Goal: Task Accomplishment & Management: Use online tool/utility

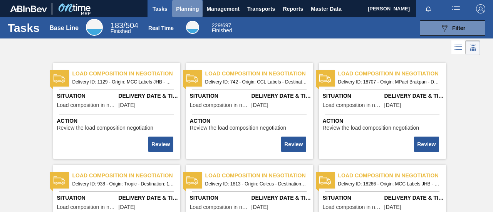
click at [193, 10] on span "Planning" at bounding box center [187, 8] width 23 height 9
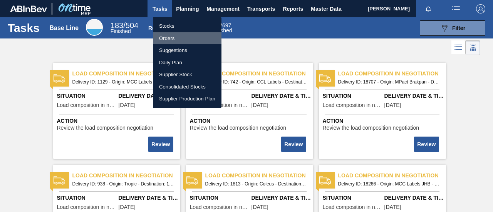
click at [176, 37] on li "Orders" at bounding box center [187, 38] width 69 height 12
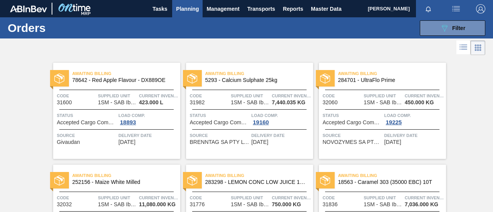
click at [189, 7] on span "Planning" at bounding box center [187, 8] width 23 height 9
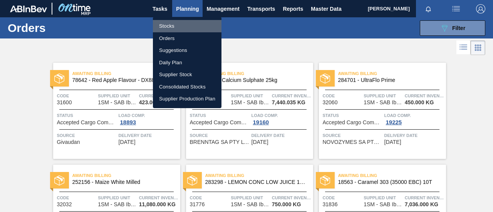
click at [177, 25] on li "Stocks" at bounding box center [187, 26] width 69 height 12
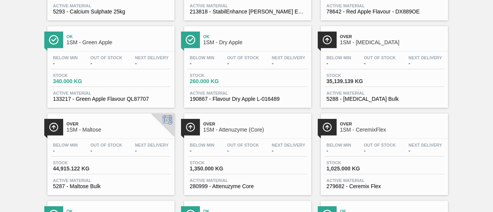
scroll to position [578, 0]
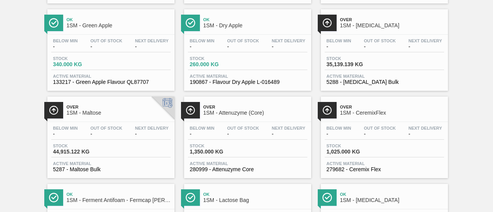
click at [349, 61] on span "Stock" at bounding box center [353, 58] width 54 height 5
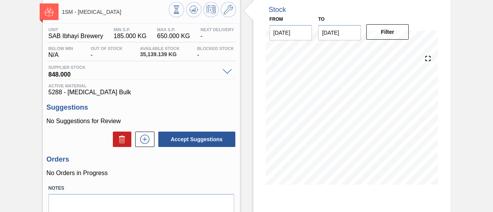
scroll to position [77, 0]
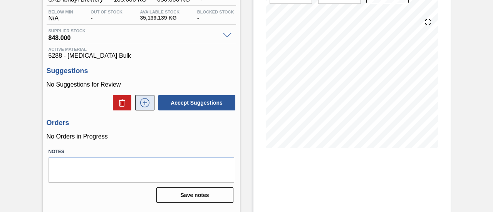
click at [146, 107] on icon at bounding box center [145, 102] width 12 height 9
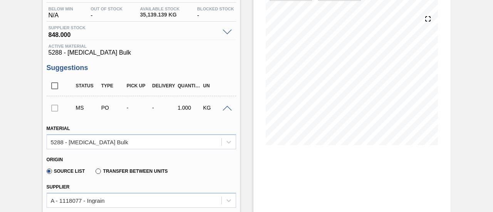
scroll to position [0, 0]
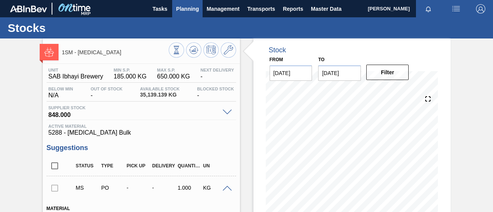
click at [186, 7] on span "Planning" at bounding box center [187, 8] width 23 height 9
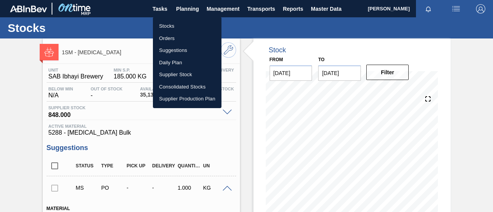
drag, startPoint x: 176, startPoint y: 23, endPoint x: 181, endPoint y: 26, distance: 5.9
click at [176, 23] on li "Stocks" at bounding box center [187, 26] width 69 height 12
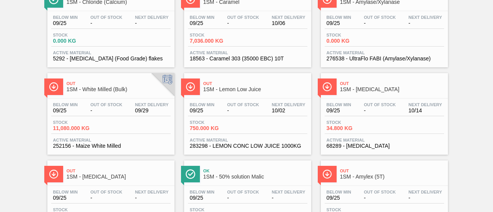
scroll to position [116, 0]
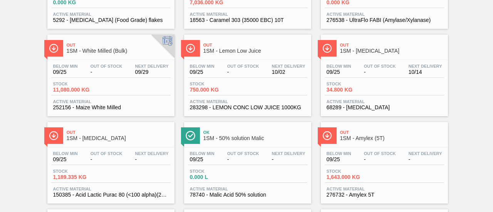
click at [115, 179] on div "Stock 1,189.335 KG" at bounding box center [110, 176] width 119 height 14
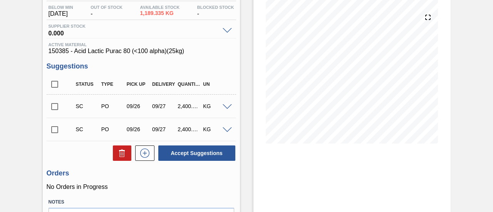
scroll to position [116, 0]
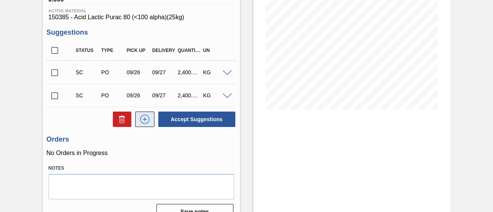
click at [147, 121] on icon at bounding box center [145, 119] width 12 height 9
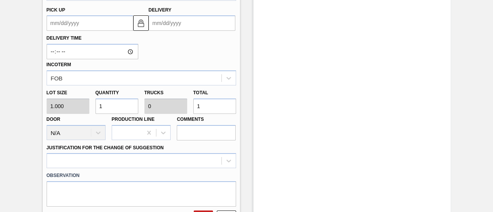
scroll to position [308, 0]
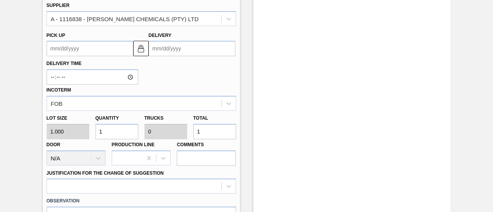
click at [179, 51] on input "Delivery" at bounding box center [192, 48] width 87 height 15
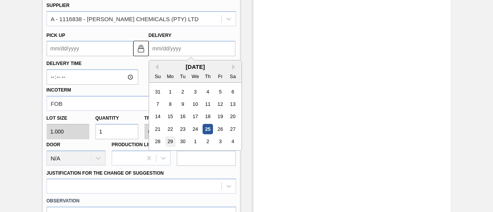
click at [171, 141] on div "29" at bounding box center [170, 142] width 10 height 10
type up3252644712 "[DATE]"
type input "[DATE]"
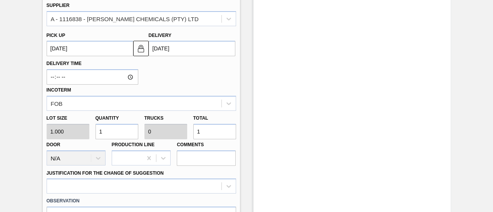
click at [186, 135] on div "Lot size 1.000 Quantity 1 Trucks 0 Total 1 Door N/A Production Line Comments" at bounding box center [142, 138] width 196 height 55
type input "3"
type input "0.001"
type input "3"
type input "36"
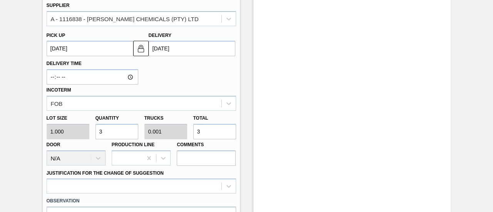
type input "0.015"
type input "3,609"
type input "1.504"
type input "36,099"
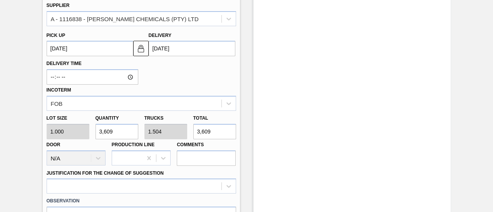
type input "15.041"
type input "36,099"
type input "3,609"
type input "1.504"
type input "3,609"
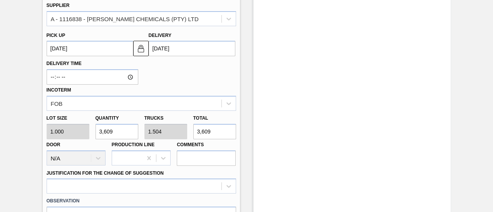
type input "360"
type input "0.15"
type input "360"
type input "36"
type input "0.015"
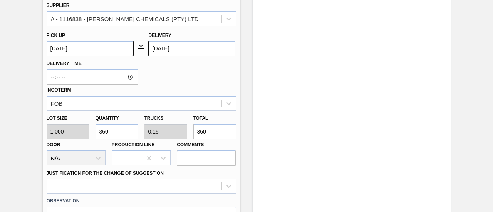
type input "36"
type input "3"
type input "0.001"
type input "3"
type input "30"
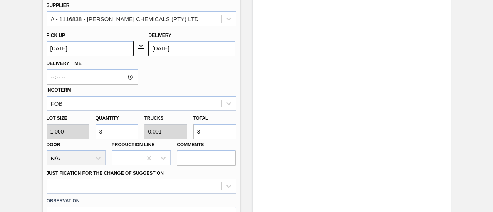
type input "0.013"
type input "30"
type input "3"
type input "0.001"
type input "3"
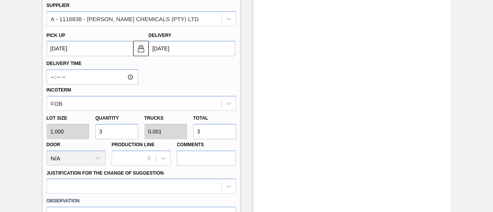
type input "36"
type input "0.015"
type input "36"
type input "360"
type input "0.15"
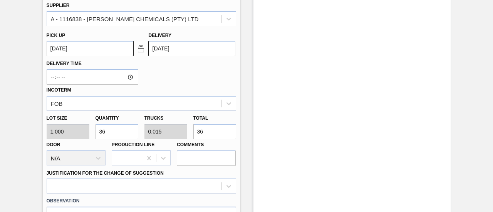
type input "360"
type input "3,600"
type input "1.5"
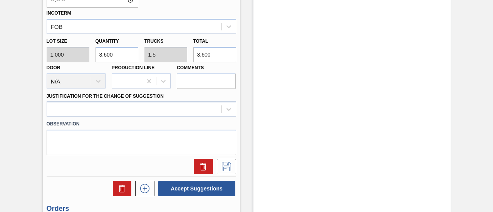
type input "3,600"
click at [205, 107] on div at bounding box center [141, 109] width 189 height 15
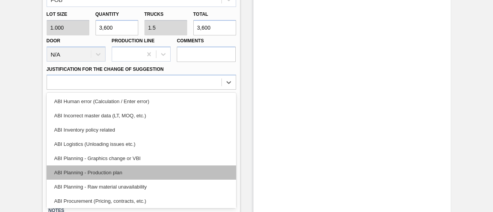
click at [113, 172] on div "ABI Planning - Production plan" at bounding box center [141, 173] width 189 height 14
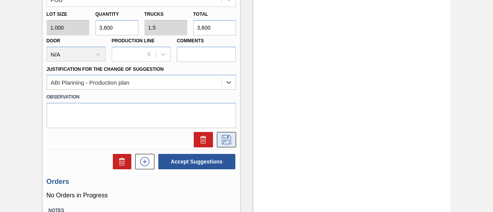
click at [223, 142] on icon at bounding box center [226, 139] width 12 height 9
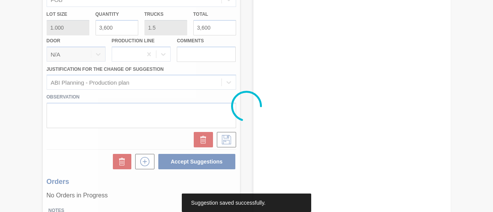
scroll to position [153, 0]
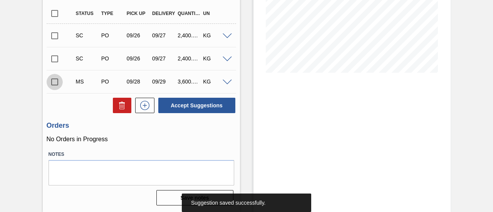
drag, startPoint x: 51, startPoint y: 81, endPoint x: 56, endPoint y: 87, distance: 7.4
click at [52, 81] on input "checkbox" at bounding box center [55, 82] width 16 height 16
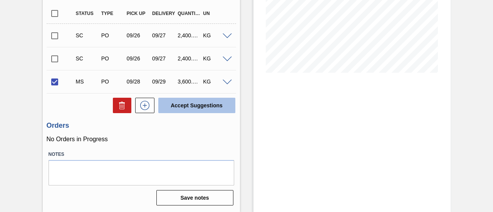
click at [192, 105] on button "Accept Suggestions" at bounding box center [196, 105] width 77 height 15
checkbox input "false"
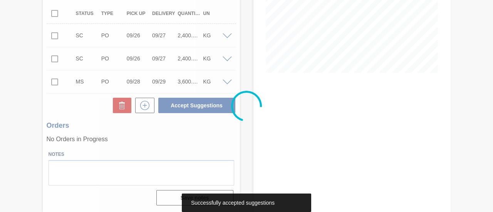
scroll to position [143, 0]
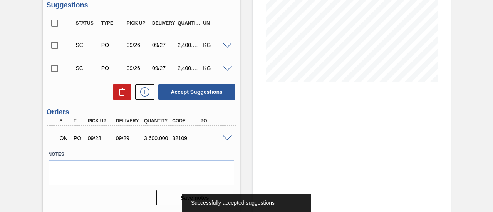
click at [229, 140] on span at bounding box center [227, 139] width 9 height 6
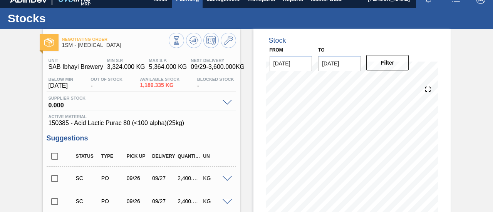
scroll to position [0, 0]
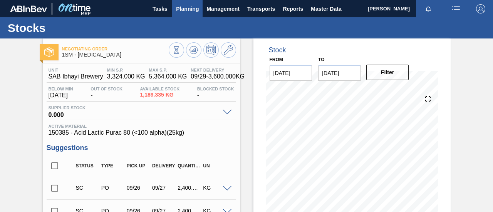
click at [191, 11] on span "Planning" at bounding box center [187, 8] width 23 height 9
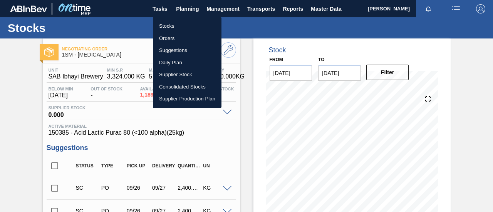
click at [184, 39] on li "Orders" at bounding box center [187, 38] width 69 height 12
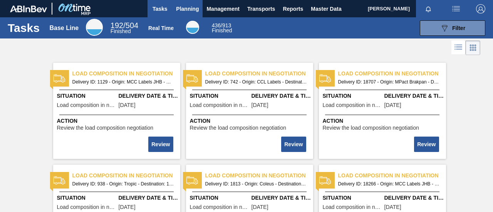
click at [201, 9] on button "Planning" at bounding box center [187, 8] width 30 height 17
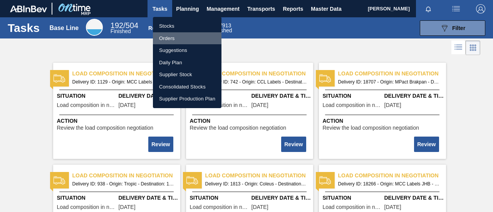
click at [184, 38] on li "Orders" at bounding box center [187, 38] width 69 height 12
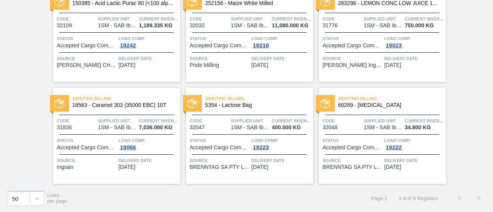
scroll to position [141, 0]
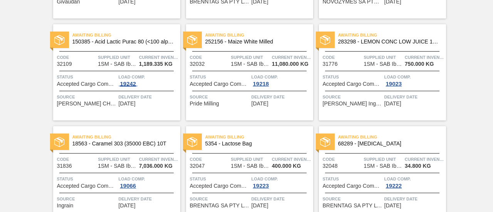
click at [136, 82] on div "19242" at bounding box center [128, 84] width 19 height 6
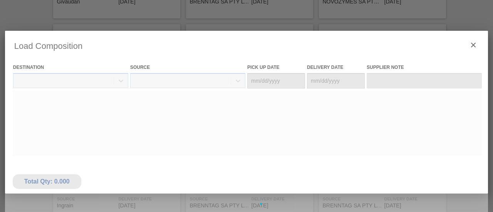
type Date "[DATE]"
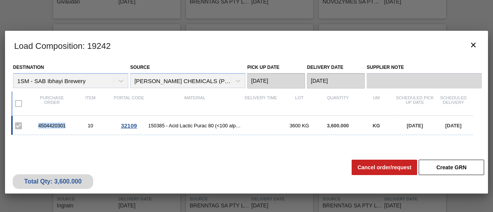
drag, startPoint x: 69, startPoint y: 126, endPoint x: 36, endPoint y: 129, distance: 33.3
click at [36, 129] on div "4504420301 10 32109 150385 - Acid Lactic Purac 80 (<100 alpha)(25kg) 3600 KG 3,…" at bounding box center [241, 125] width 461 height 19
copy div "4504420301"
click at [474, 44] on icon "botão de ícone" at bounding box center [473, 45] width 5 height 5
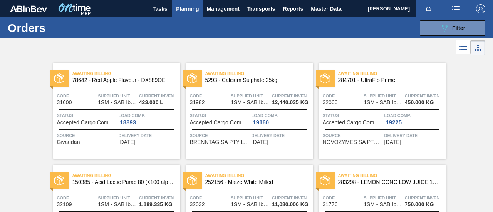
scroll to position [0, 0]
click at [192, 10] on span "Planning" at bounding box center [187, 8] width 23 height 9
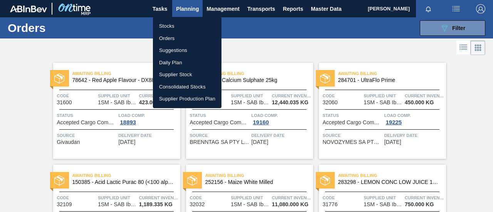
click at [173, 40] on li "Orders" at bounding box center [187, 38] width 69 height 12
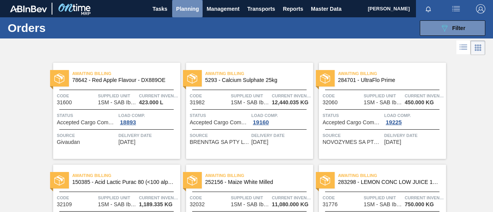
click at [184, 10] on span "Planning" at bounding box center [187, 8] width 23 height 9
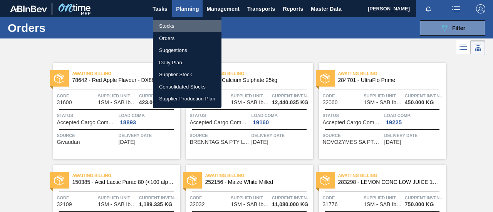
click at [171, 25] on li "Stocks" at bounding box center [187, 26] width 69 height 12
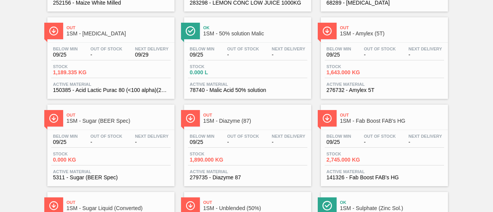
scroll to position [231, 0]
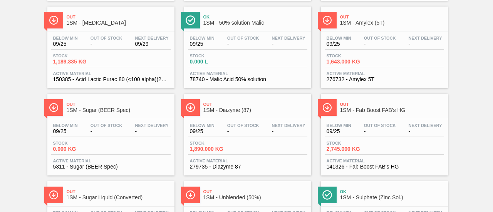
click at [251, 152] on div "Stock 1,890.000 KG" at bounding box center [247, 148] width 119 height 14
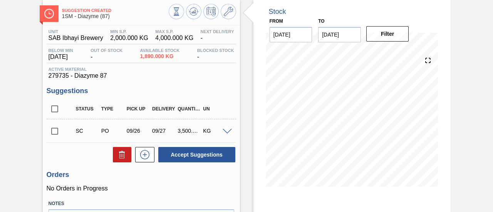
scroll to position [119, 0]
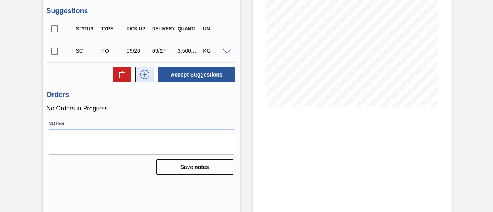
click at [150, 78] on button at bounding box center [144, 74] width 19 height 15
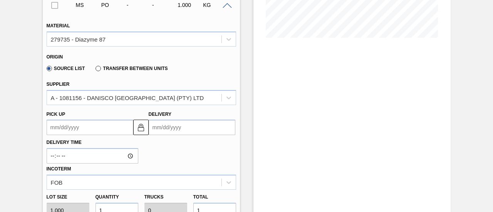
scroll to position [234, 0]
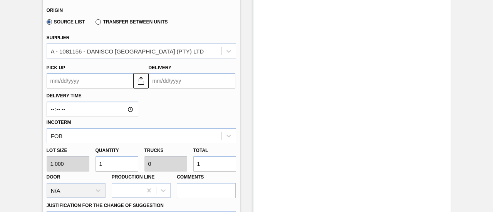
click at [189, 82] on input "Delivery" at bounding box center [192, 80] width 87 height 15
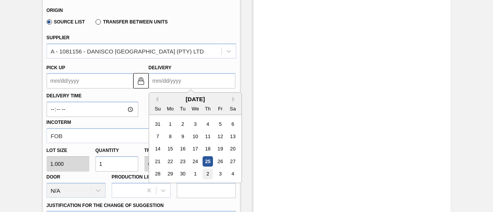
click at [208, 174] on div "2" at bounding box center [207, 174] width 10 height 10
type up3252648683 "10/01/2025"
type input "[DATE]"
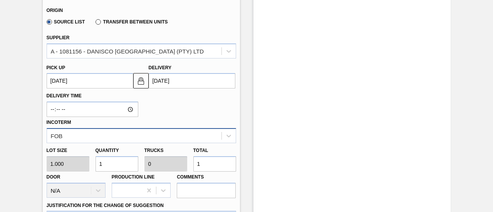
scroll to position [273, 0]
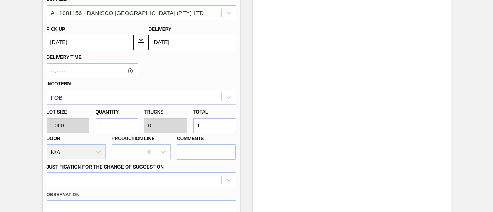
drag, startPoint x: 207, startPoint y: 126, endPoint x: 191, endPoint y: 126, distance: 15.4
click at [191, 126] on div "Total 1" at bounding box center [214, 120] width 49 height 27
type input "2"
type input "22"
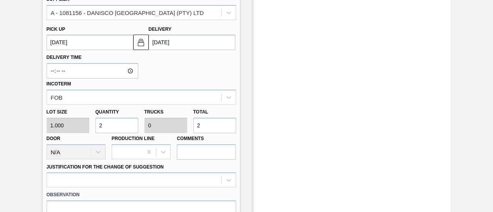
type input "0.001"
type input "22"
type input "225"
type input "0.006"
type input "225"
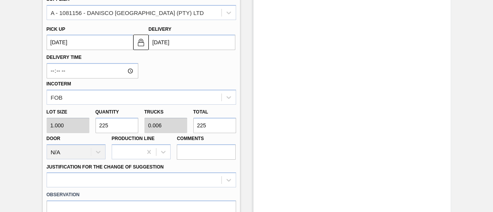
type input "2,250"
type input "0.064"
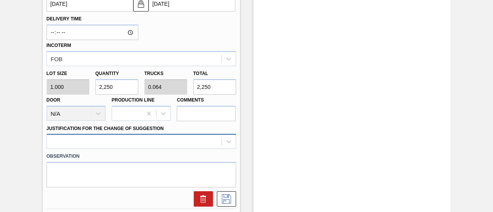
type input "2,250"
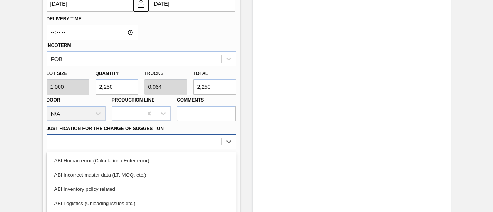
click at [194, 141] on div "option ABI Logistics (Unloading issues etc.) focused, 4 of 18. 18 results avail…" at bounding box center [141, 141] width 189 height 15
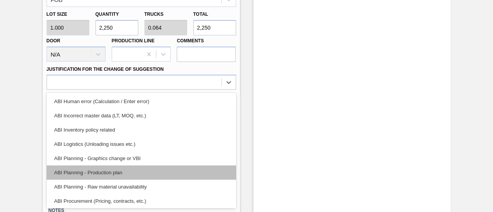
click at [127, 173] on div "ABI Planning - Production plan" at bounding box center [141, 173] width 189 height 14
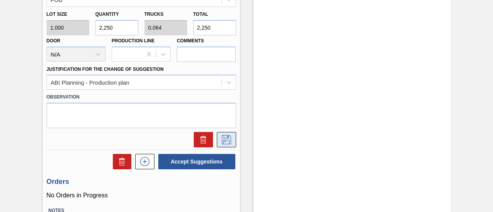
click at [225, 139] on icon at bounding box center [226, 139] width 9 height 9
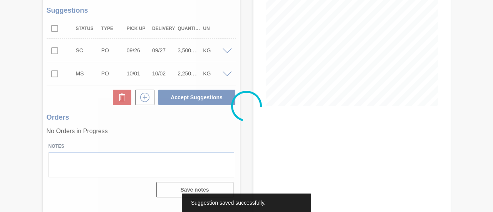
scroll to position [119, 0]
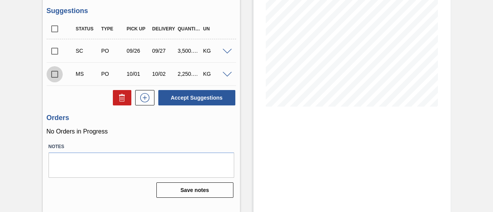
click at [56, 78] on input "checkbox" at bounding box center [55, 74] width 16 height 16
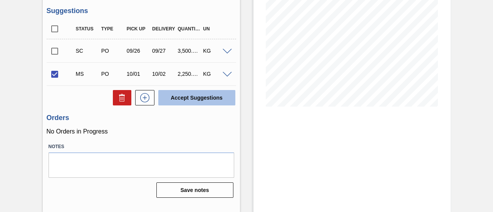
click at [181, 97] on button "Accept Suggestions" at bounding box center [196, 97] width 77 height 15
checkbox input "false"
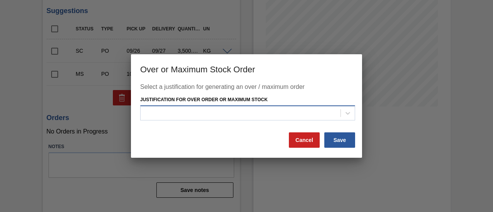
click at [221, 111] on div at bounding box center [241, 112] width 200 height 11
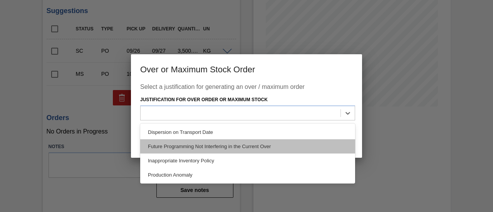
click at [217, 149] on div "Future Programming Not Interfering in the Current Over" at bounding box center [247, 146] width 215 height 14
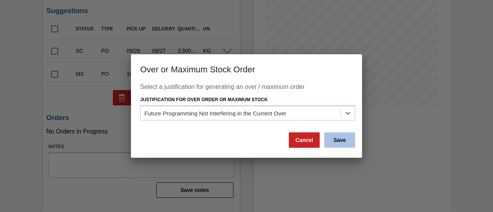
click at [341, 141] on button "Save" at bounding box center [339, 139] width 31 height 15
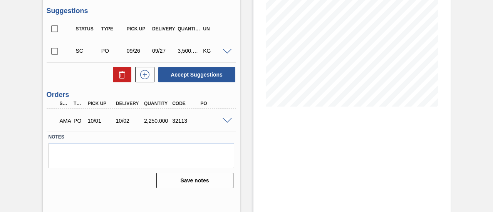
click at [224, 121] on span at bounding box center [227, 121] width 9 height 6
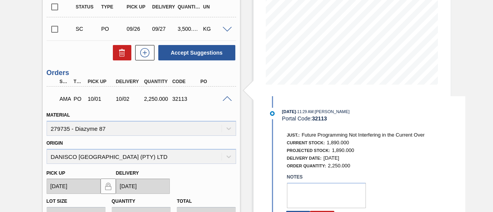
scroll to position [157, 0]
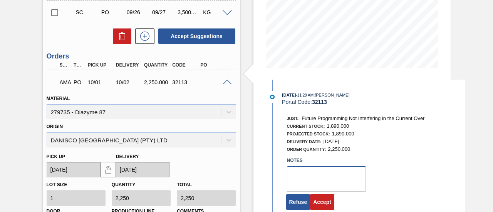
click at [309, 182] on textarea at bounding box center [326, 178] width 79 height 25
type textarea "."
click at [316, 201] on button "Accept" at bounding box center [322, 201] width 24 height 15
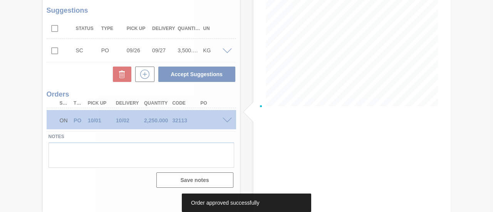
scroll to position [119, 0]
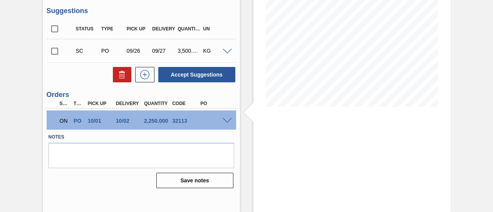
click at [314, 184] on div "Stock From 09/25/2025 to 10/09/2025 Filter" at bounding box center [351, 66] width 197 height 293
click at [228, 117] on div "ON PO 10/01 10/02 2,250.000 32113" at bounding box center [141, 120] width 189 height 19
click at [228, 124] on div "ON PO 10/01 10/02 2,250.000 32113" at bounding box center [141, 120] width 189 height 19
click at [223, 124] on div "ON PO 10/01 10/02 2,250.000 32113" at bounding box center [141, 120] width 189 height 19
click at [225, 122] on span at bounding box center [227, 121] width 9 height 6
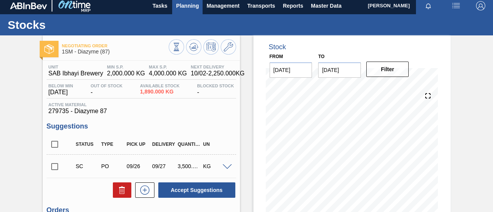
scroll to position [0, 0]
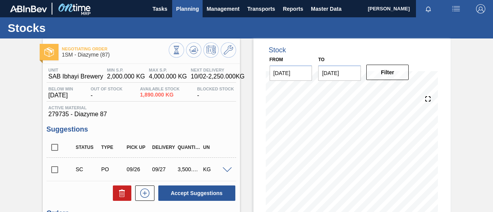
click at [191, 9] on span "Planning" at bounding box center [187, 8] width 23 height 9
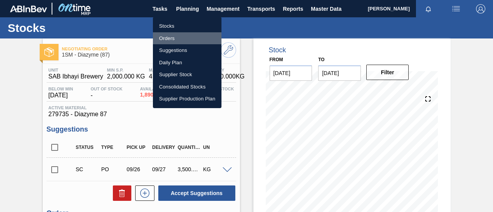
click at [171, 39] on li "Orders" at bounding box center [187, 38] width 69 height 12
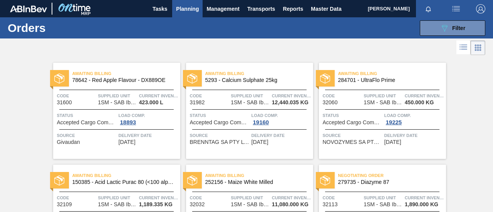
click at [189, 13] on span "Planning" at bounding box center [187, 8] width 23 height 9
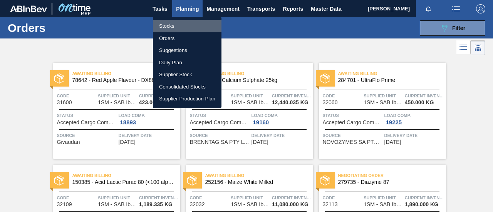
click at [174, 28] on li "Stocks" at bounding box center [187, 26] width 69 height 12
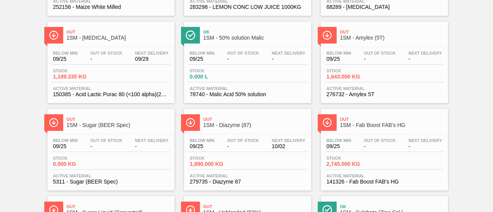
scroll to position [193, 0]
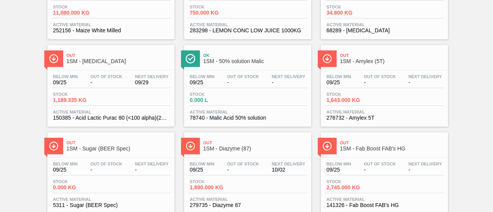
click at [363, 99] on span "1,643.000 KG" at bounding box center [353, 100] width 54 height 6
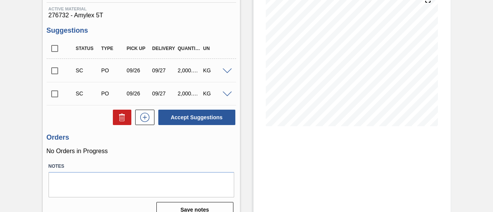
scroll to position [116, 0]
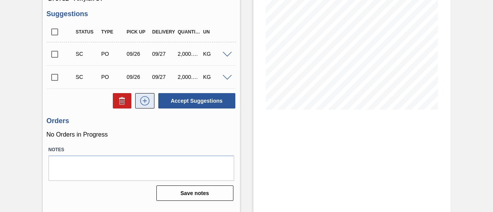
click at [143, 105] on icon at bounding box center [145, 100] width 12 height 9
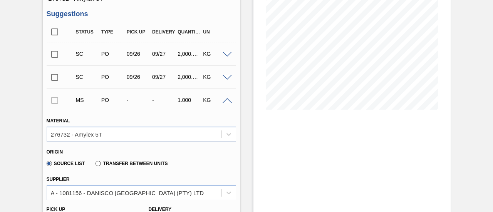
scroll to position [270, 0]
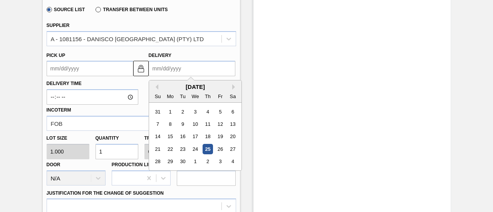
click at [196, 72] on input "Delivery" at bounding box center [192, 68] width 87 height 15
click at [210, 160] on div "2" at bounding box center [207, 162] width 10 height 10
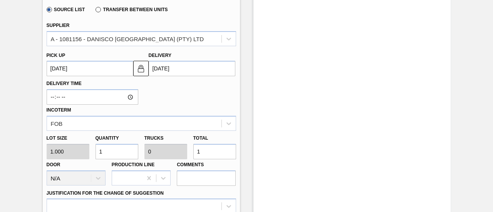
type up3252648704 "10/01/2025"
type input "[DATE]"
click at [177, 150] on div "Lot size 1.000 Quantity 1 Trucks 0 Total 1 Door N/A Production Line Comments" at bounding box center [142, 158] width 196 height 55
type input "2"
type input "0.001"
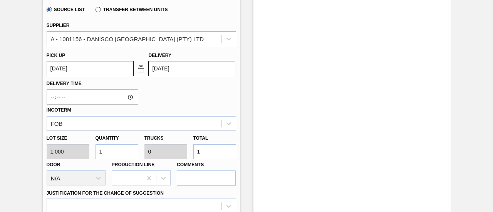
type input "2"
type input "22"
type input "0.011"
type input "22"
type input "225"
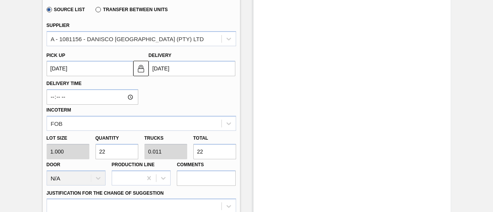
type input "0.113"
type input "225"
type input "2,250"
type input "1.125"
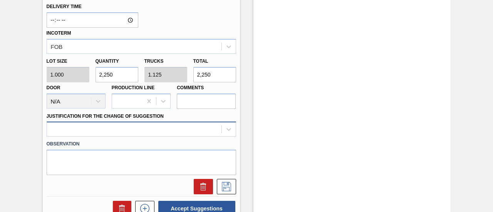
type input "2,250"
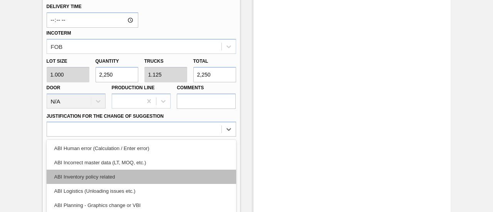
click at [193, 123] on div "option ABI Inventory policy related focused, 3 of 18. 18 results available. Use…" at bounding box center [141, 129] width 189 height 15
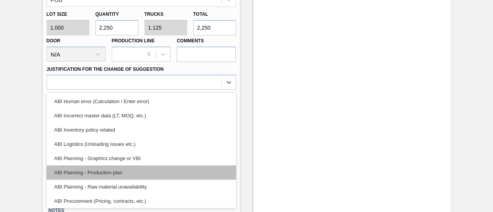
click at [113, 176] on div "ABI Planning - Production plan" at bounding box center [141, 173] width 189 height 14
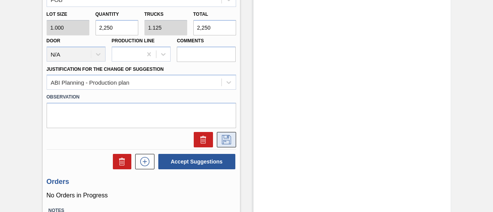
click at [229, 143] on icon at bounding box center [226, 139] width 12 height 9
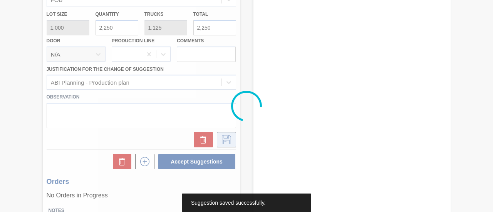
scroll to position [135, 0]
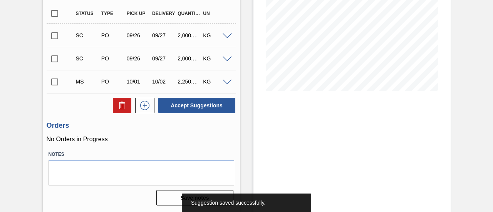
click at [53, 80] on input "checkbox" at bounding box center [55, 82] width 16 height 16
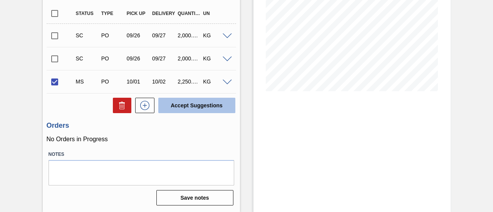
click at [213, 104] on button "Accept Suggestions" at bounding box center [196, 105] width 77 height 15
checkbox input "false"
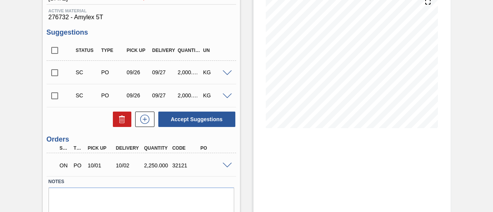
scroll to position [125, 0]
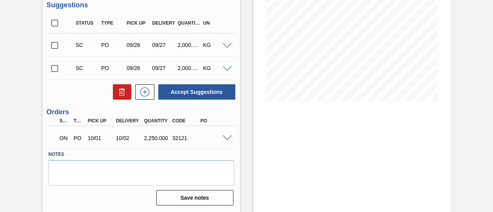
click at [226, 139] on span at bounding box center [227, 139] width 9 height 6
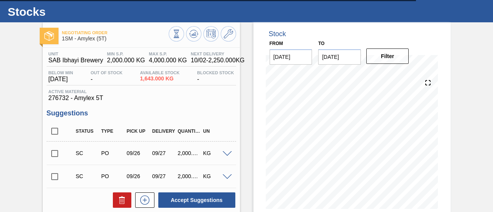
scroll to position [0, 0]
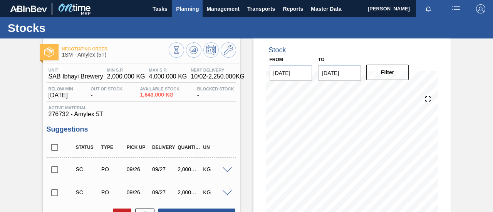
click at [190, 12] on span "Planning" at bounding box center [187, 8] width 23 height 9
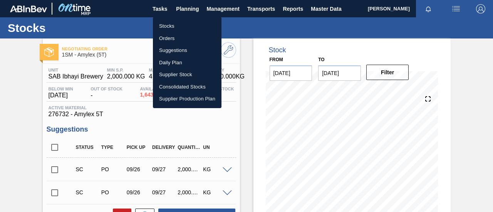
click at [172, 40] on li "Orders" at bounding box center [187, 38] width 69 height 12
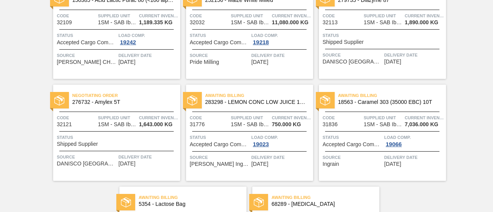
scroll to position [166, 0]
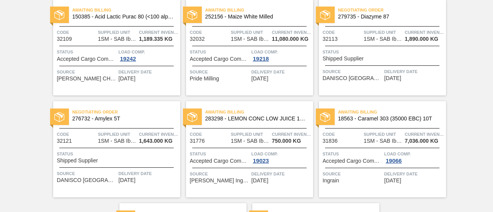
click at [344, 59] on span "Shipped Supplier" at bounding box center [343, 59] width 41 height 6
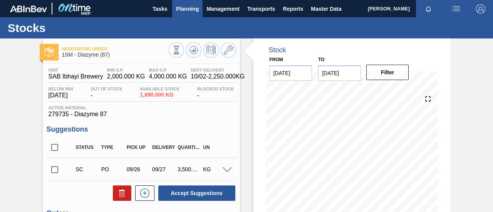
click at [185, 6] on span "Planning" at bounding box center [187, 8] width 23 height 9
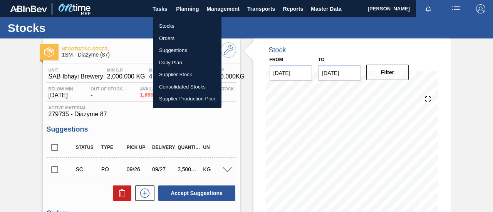
click at [171, 25] on li "Stocks" at bounding box center [187, 26] width 69 height 12
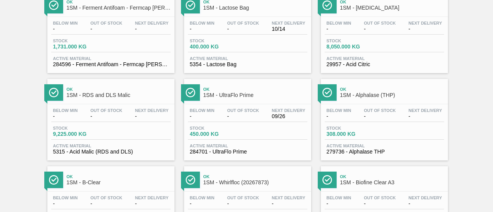
scroll to position [809, 0]
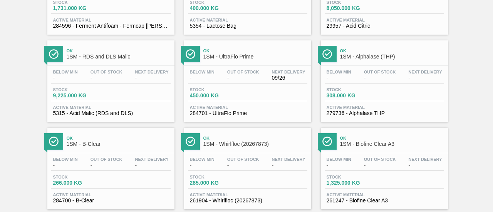
click at [373, 101] on div "Stock 308.000 KG" at bounding box center [384, 94] width 119 height 14
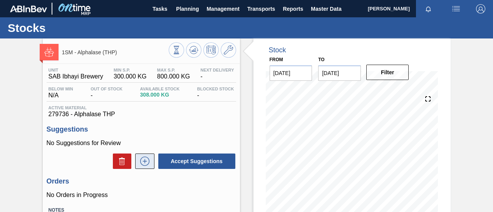
click at [149, 161] on icon at bounding box center [145, 161] width 12 height 9
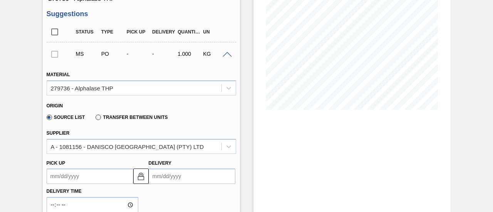
scroll to position [154, 0]
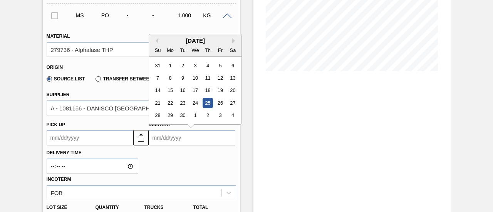
click at [175, 136] on input "Delivery" at bounding box center [192, 137] width 87 height 15
click at [206, 114] on div "2" at bounding box center [207, 116] width 10 height 10
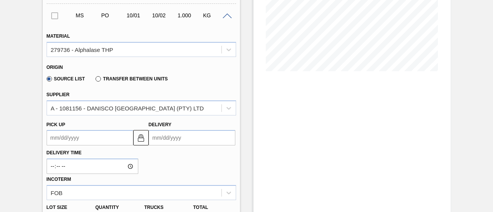
type up3252648705 "10/01/2025"
type input "[DATE]"
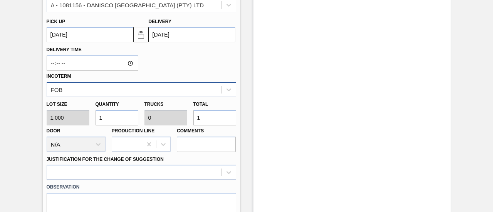
scroll to position [270, 0]
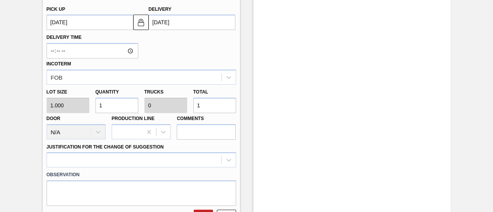
click at [195, 107] on input "1" at bounding box center [214, 105] width 43 height 15
type input "5"
type input "56"
type input "0.002"
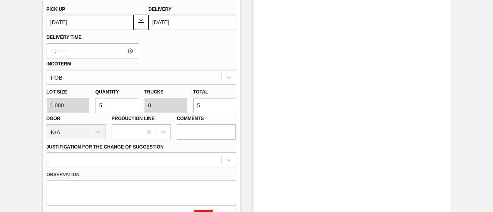
type input "56"
type input "560"
type input "0.016"
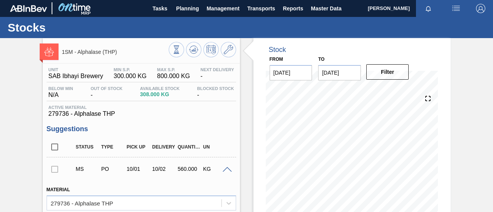
scroll to position [0, 0]
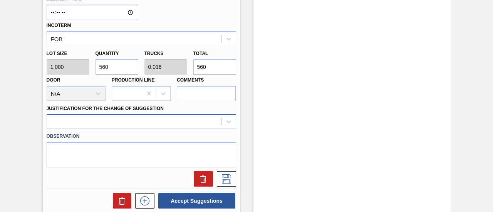
type input "560"
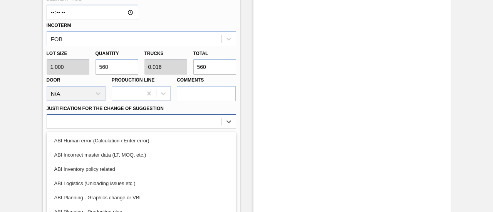
click at [217, 122] on div "option ABI Incorrect master data (LT, MOQ, etc.) focused, 2 of 18. 18 results a…" at bounding box center [141, 121] width 189 height 15
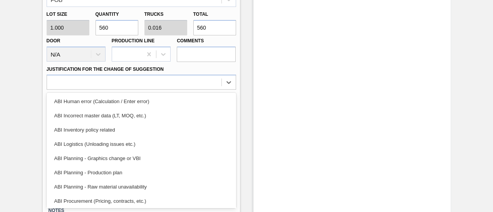
click at [126, 169] on div "ABI Planning - Production plan" at bounding box center [141, 173] width 189 height 14
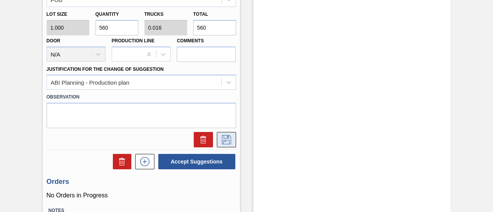
click at [229, 138] on icon at bounding box center [226, 139] width 12 height 9
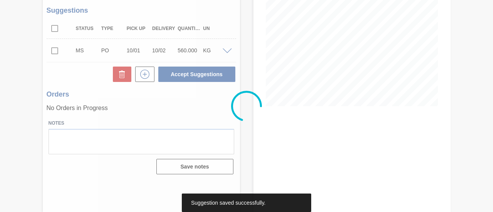
scroll to position [119, 0]
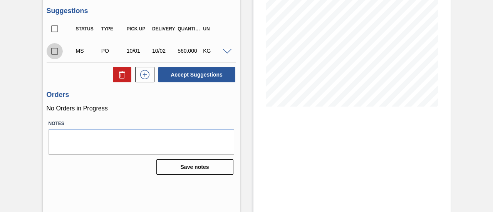
drag, startPoint x: 57, startPoint y: 52, endPoint x: 75, endPoint y: 57, distance: 18.0
click at [60, 54] on input "checkbox" at bounding box center [55, 51] width 16 height 16
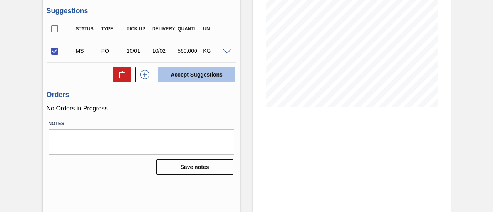
click at [186, 76] on button "Accept Suggestions" at bounding box center [196, 74] width 77 height 15
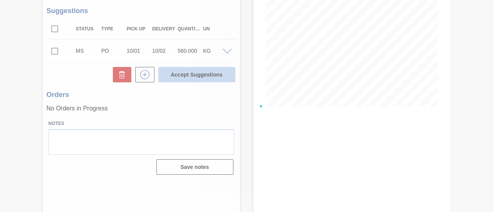
checkbox input "false"
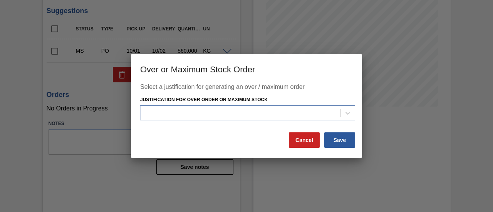
click at [196, 115] on div at bounding box center [241, 112] width 200 height 11
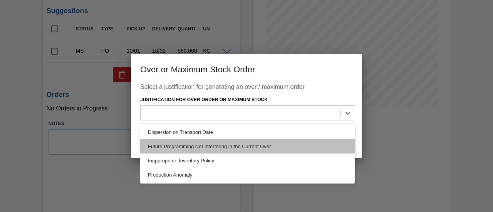
click at [192, 146] on div "Future Programming Not Interfering in the Current Over" at bounding box center [247, 146] width 215 height 14
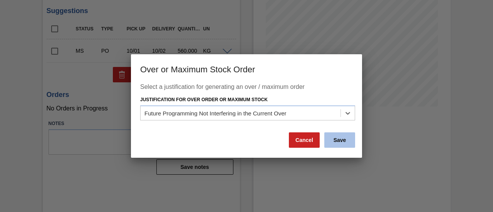
click at [340, 142] on button "Save" at bounding box center [339, 139] width 31 height 15
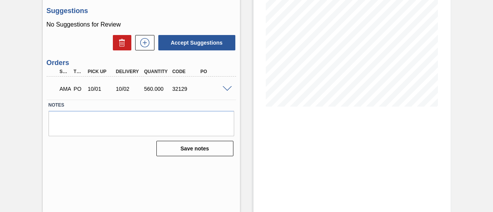
click at [227, 89] on span at bounding box center [227, 89] width 9 height 6
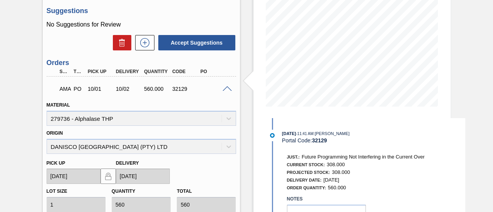
scroll to position [157, 0]
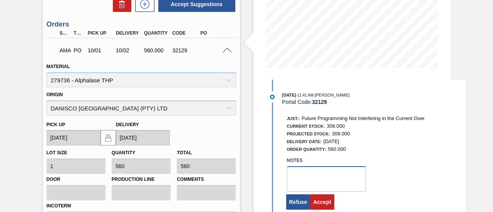
click at [301, 181] on textarea at bounding box center [326, 178] width 79 height 25
type textarea "."
click at [318, 202] on button "Accept" at bounding box center [322, 201] width 24 height 15
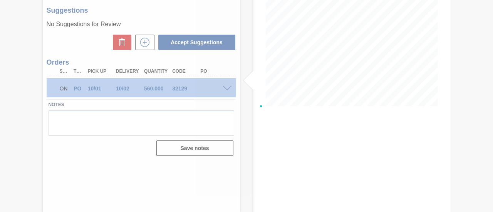
scroll to position [119, 0]
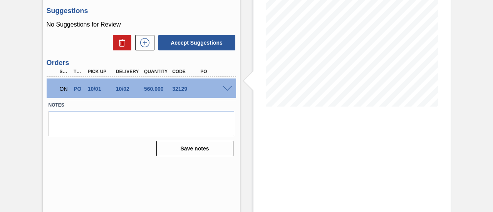
click at [225, 90] on span at bounding box center [227, 89] width 9 height 6
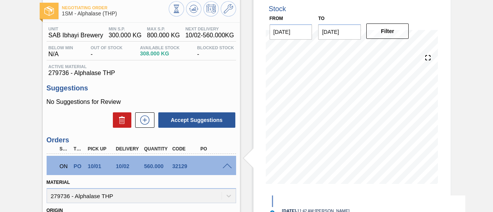
scroll to position [0, 0]
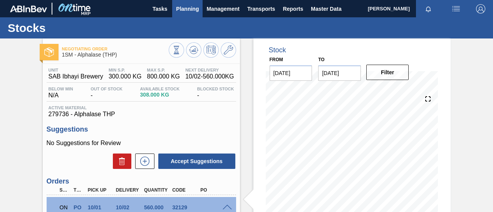
click at [194, 11] on span "Planning" at bounding box center [187, 8] width 23 height 9
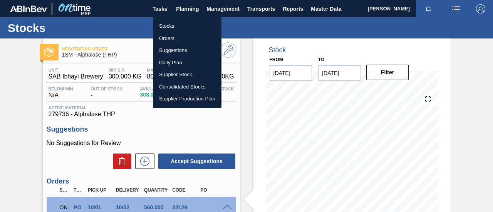
click at [175, 27] on li "Stocks" at bounding box center [187, 26] width 69 height 12
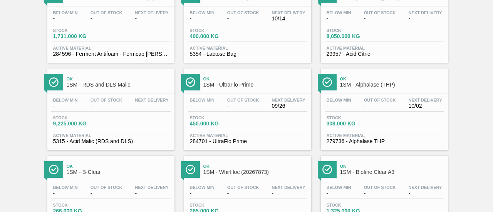
scroll to position [809, 0]
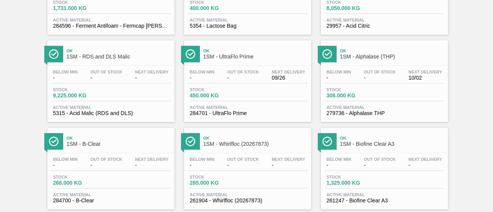
click at [102, 179] on span "Stock" at bounding box center [80, 177] width 54 height 5
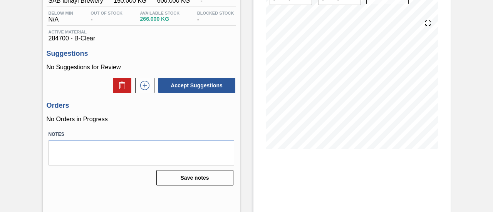
scroll to position [77, 0]
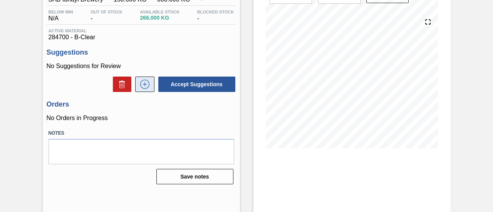
click at [146, 85] on icon at bounding box center [145, 84] width 12 height 9
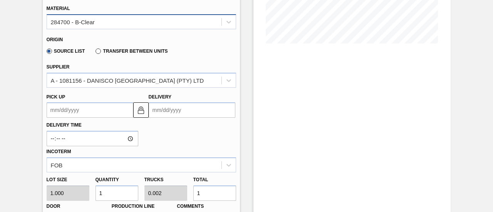
scroll to position [193, 0]
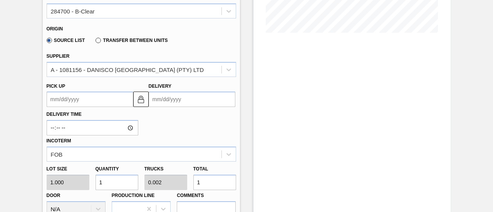
click at [193, 103] on input "Delivery" at bounding box center [192, 99] width 87 height 15
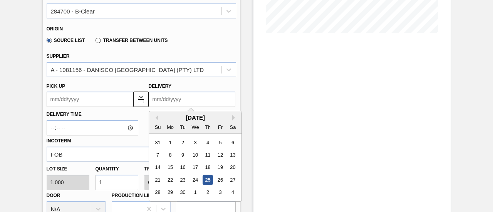
click at [208, 192] on div "2" at bounding box center [207, 193] width 10 height 10
type up3252648706 "10/01/2025"
type input "[DATE]"
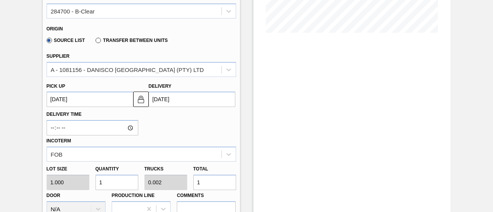
click at [218, 186] on input "1" at bounding box center [214, 182] width 43 height 15
type input "0"
type input "4"
type input "0.007"
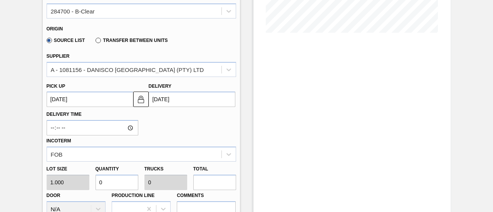
type input "4"
type input "44"
type input "0.073"
type input "44"
type input "448"
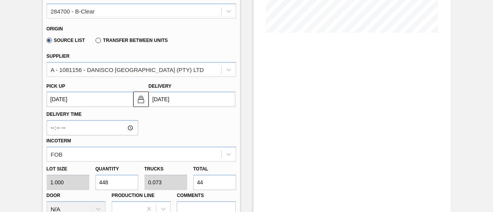
type input "0.747"
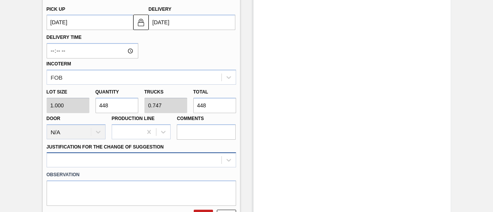
type input "448"
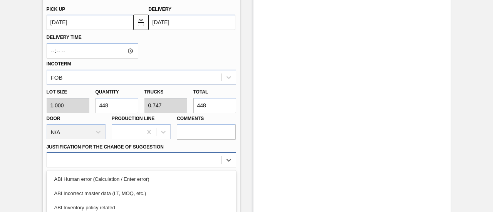
click at [213, 160] on div "option ABI Planning - Graphics change or VBI focused, 5 of 18. 18 results avail…" at bounding box center [141, 159] width 189 height 15
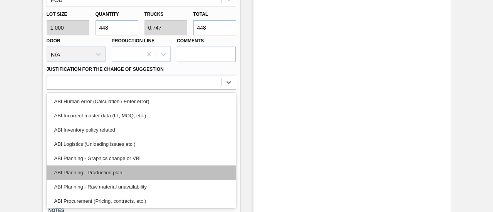
click at [132, 172] on div "ABI Planning - Production plan" at bounding box center [141, 173] width 189 height 14
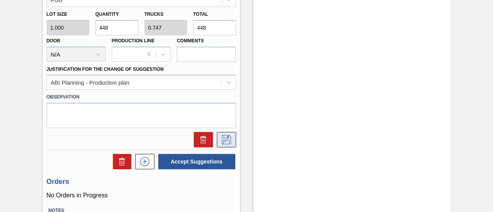
click at [228, 143] on icon at bounding box center [226, 139] width 12 height 9
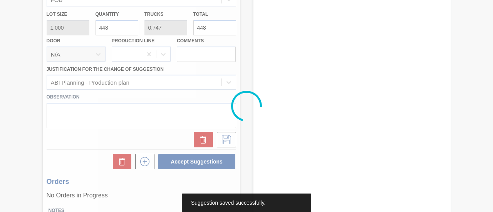
scroll to position [119, 0]
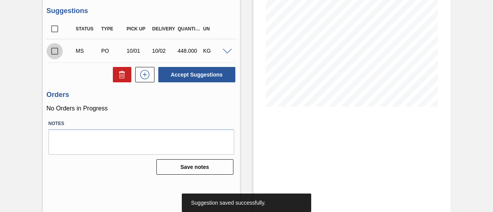
drag, startPoint x: 53, startPoint y: 52, endPoint x: 87, endPoint y: 62, distance: 35.2
click at [53, 53] on input "checkbox" at bounding box center [55, 51] width 16 height 16
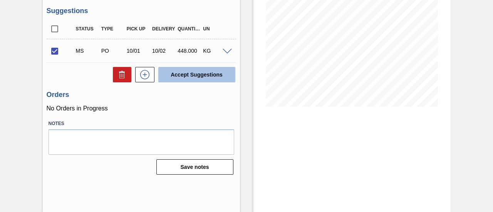
click at [184, 72] on button "Accept Suggestions" at bounding box center [196, 74] width 77 height 15
checkbox input "false"
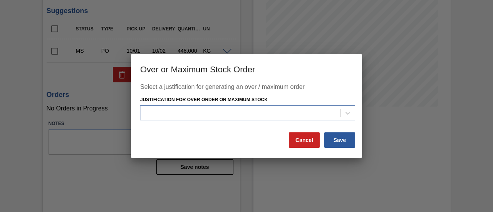
click at [251, 117] on div at bounding box center [241, 112] width 200 height 11
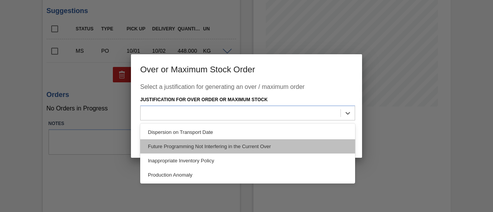
click at [227, 141] on div "Future Programming Not Interfering in the Current Over" at bounding box center [247, 146] width 215 height 14
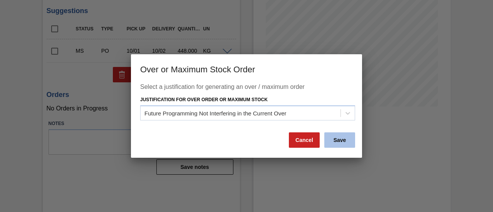
click at [341, 146] on button "Save" at bounding box center [339, 139] width 31 height 15
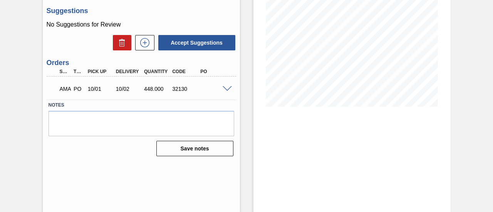
click at [227, 88] on span at bounding box center [227, 89] width 9 height 6
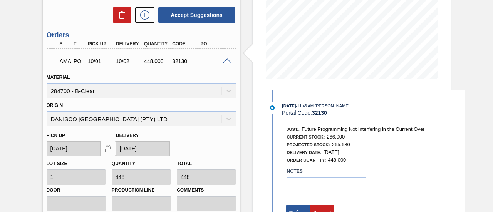
scroll to position [196, 0]
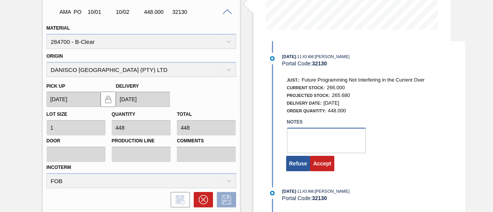
click at [307, 144] on textarea at bounding box center [326, 140] width 79 height 25
type textarea "."
click at [327, 166] on button "Accept" at bounding box center [322, 163] width 24 height 15
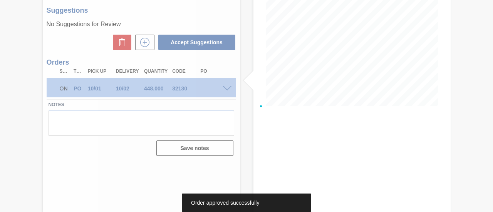
scroll to position [119, 0]
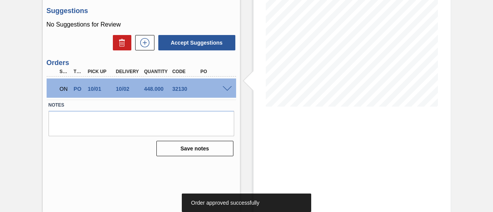
click at [226, 90] on span at bounding box center [227, 89] width 9 height 6
